Goal: Transaction & Acquisition: Subscribe to service/newsletter

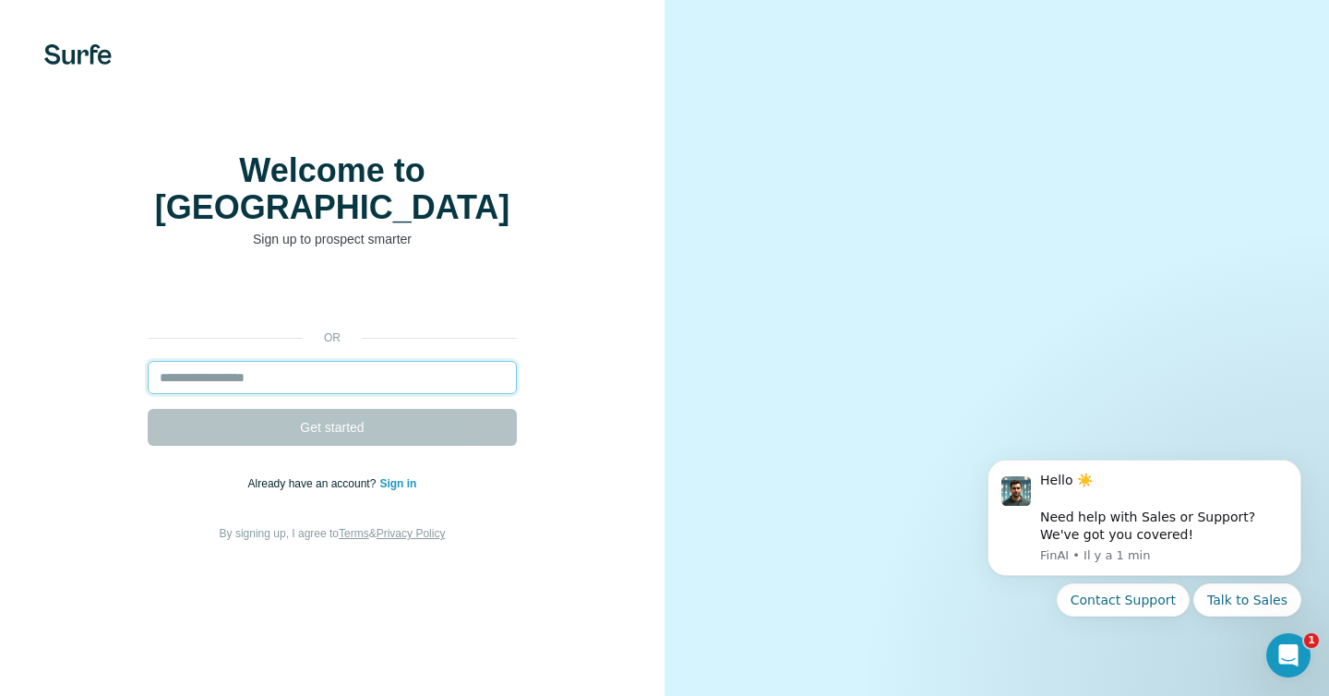
click at [270, 364] on input "email" at bounding box center [332, 377] width 369 height 33
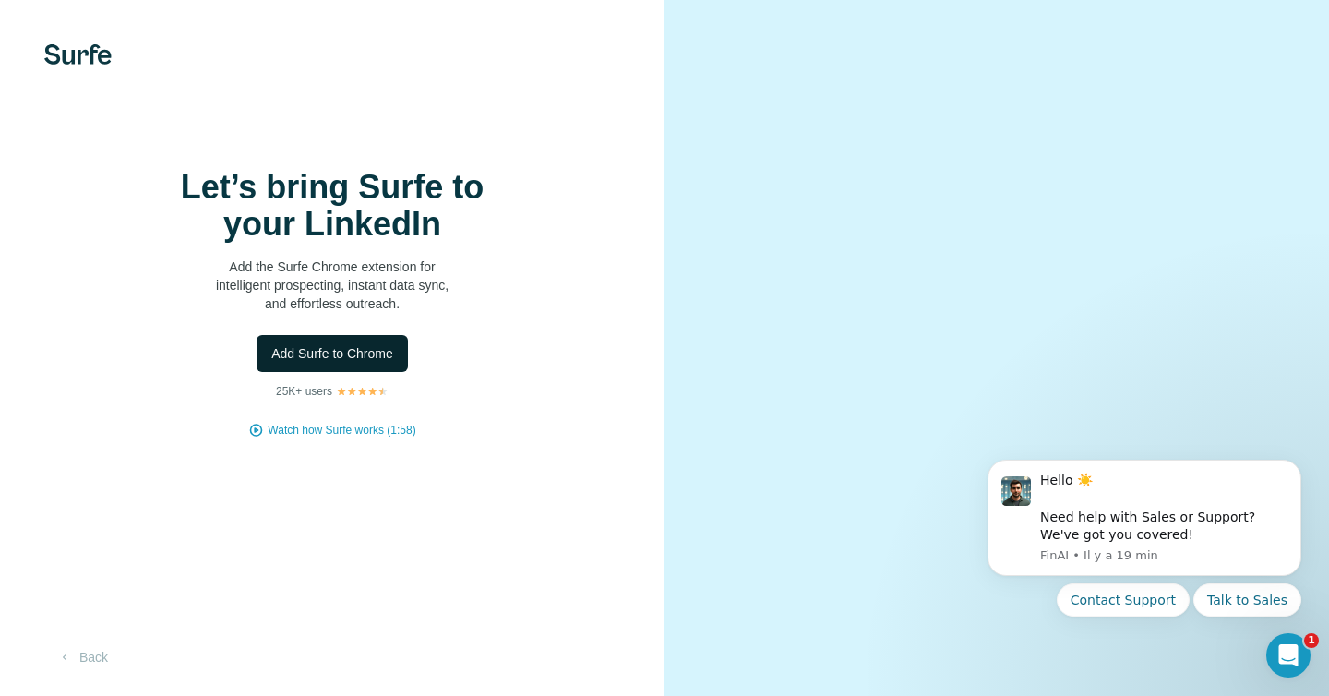
click at [348, 363] on span "Add Surfe to Chrome" at bounding box center [332, 353] width 122 height 18
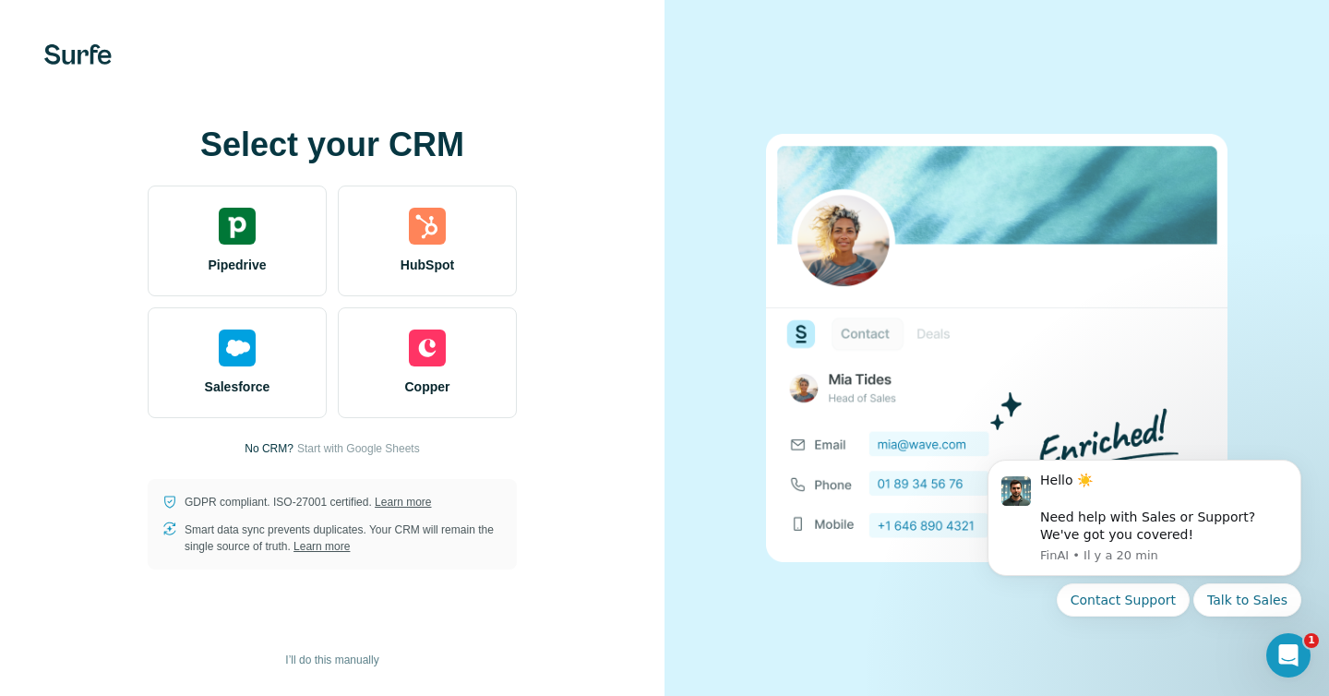
click at [616, 320] on div "Select your CRM Pipedrive HubSpot Salesforce Copper No CRM? Start with Google S…" at bounding box center [332, 347] width 591 height 443
click at [363, 659] on span "I’ll do this manually" at bounding box center [331, 660] width 93 height 17
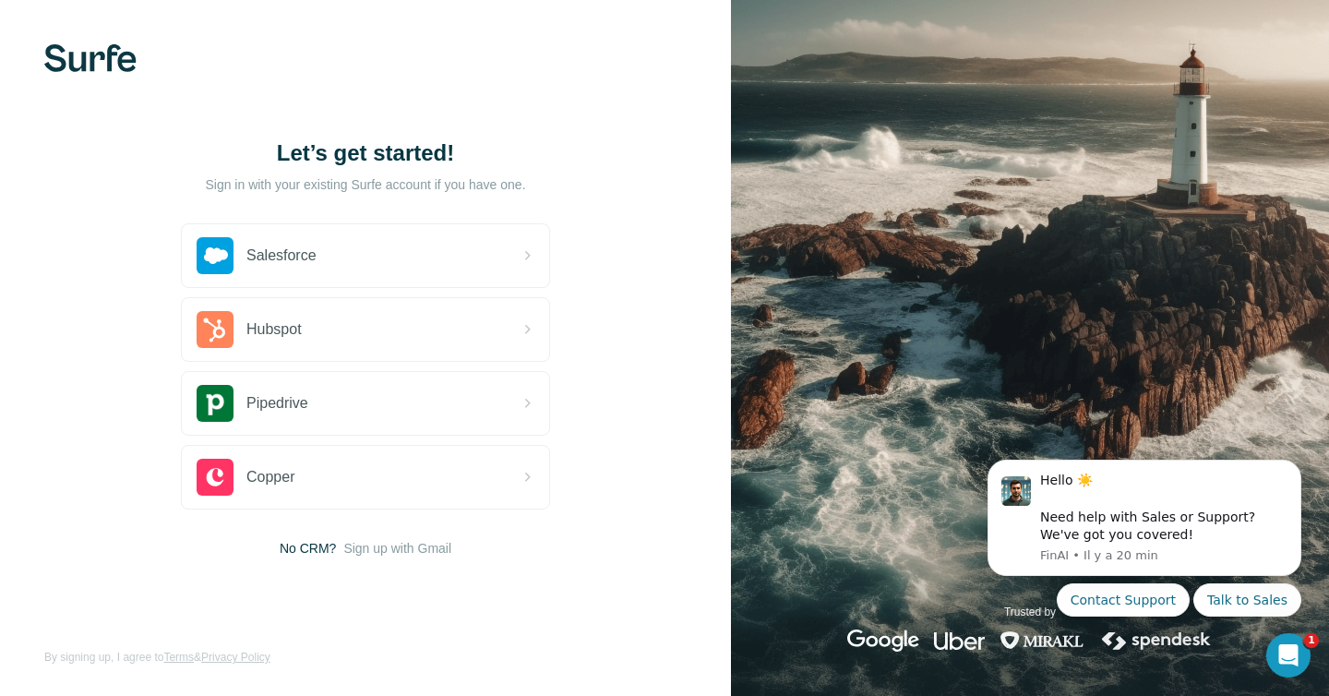
click at [591, 133] on div "Let’s get started! Sign in with your existing Surfe account if you have one. Sa…" at bounding box center [365, 348] width 731 height 696
